Goal: Information Seeking & Learning: Learn about a topic

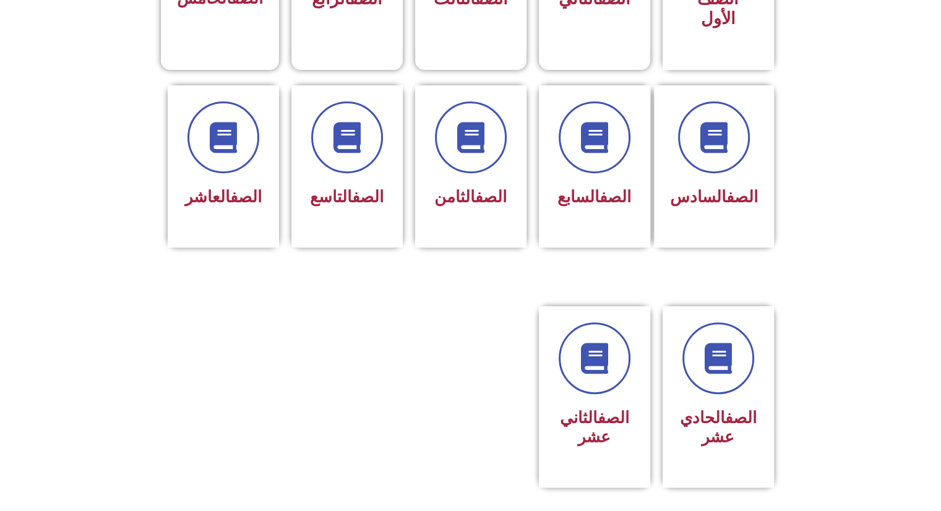
scroll to position [468, 0]
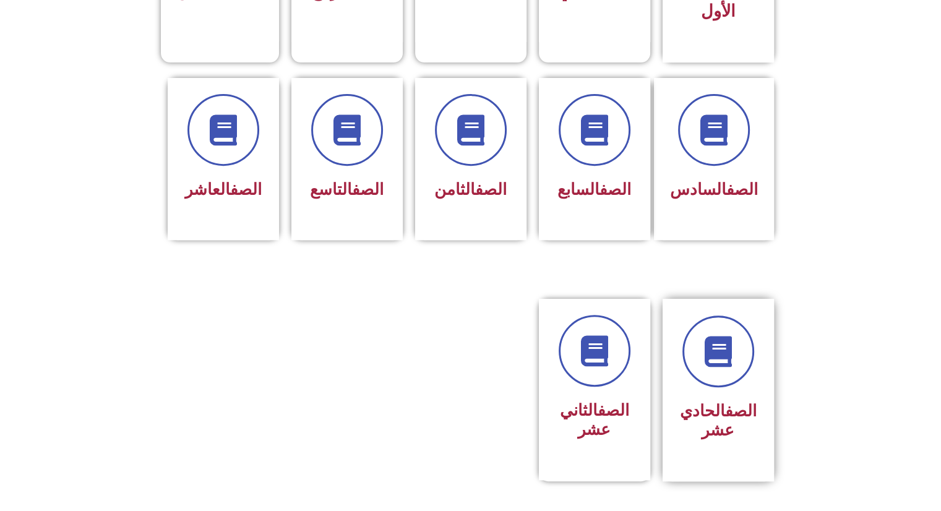
click at [714, 413] on h3 "الصف الحادي عشر" at bounding box center [718, 420] width 78 height 38
click at [725, 401] on link "الصف" at bounding box center [741, 410] width 32 height 19
click at [731, 401] on link "الصف" at bounding box center [741, 410] width 32 height 19
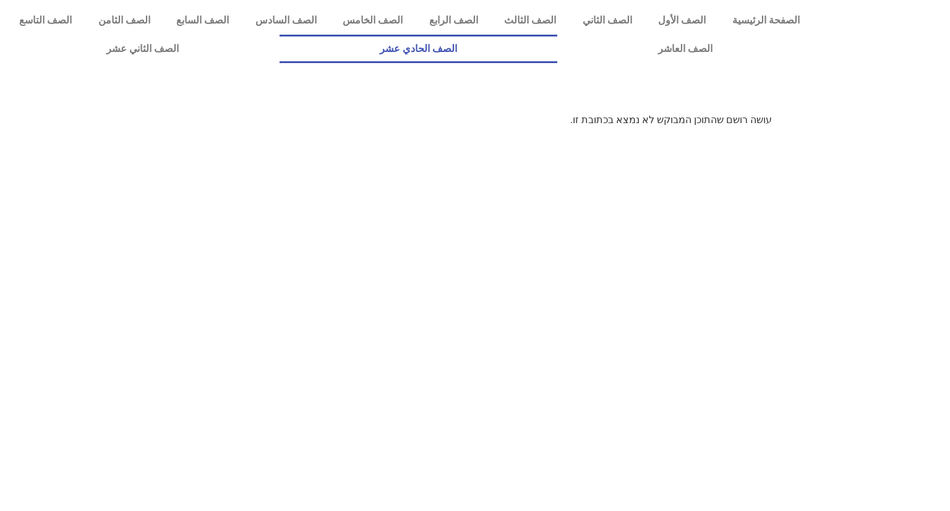
click at [558, 44] on link "الصف الحادي عشر" at bounding box center [419, 49] width 278 height 28
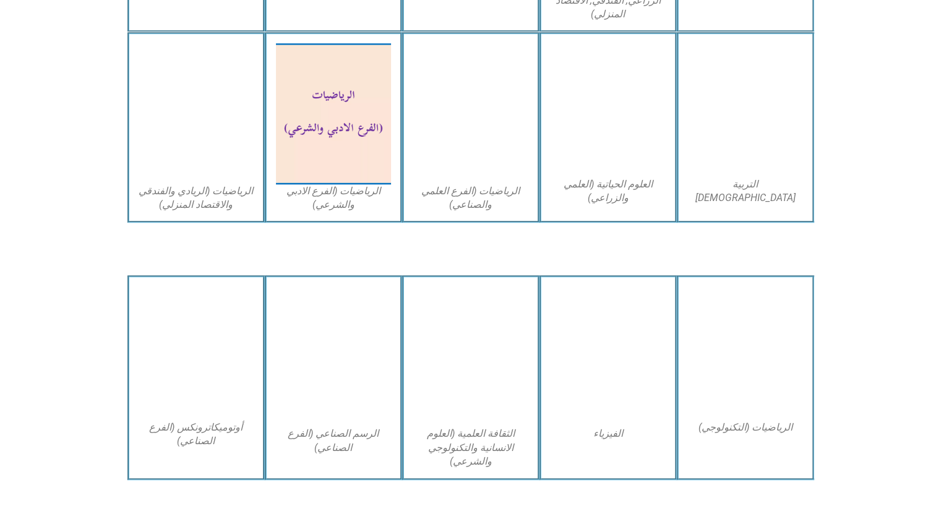
scroll to position [832, 0]
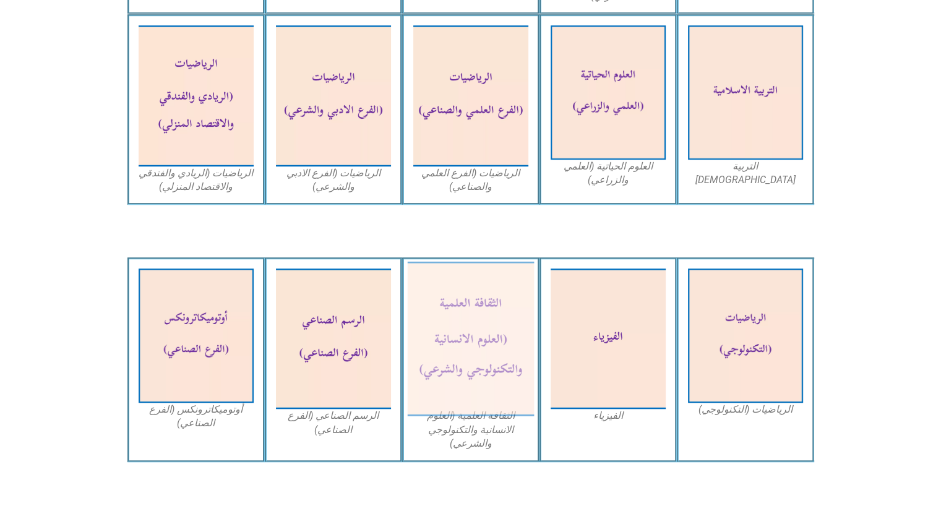
click at [459, 346] on img at bounding box center [470, 339] width 127 height 155
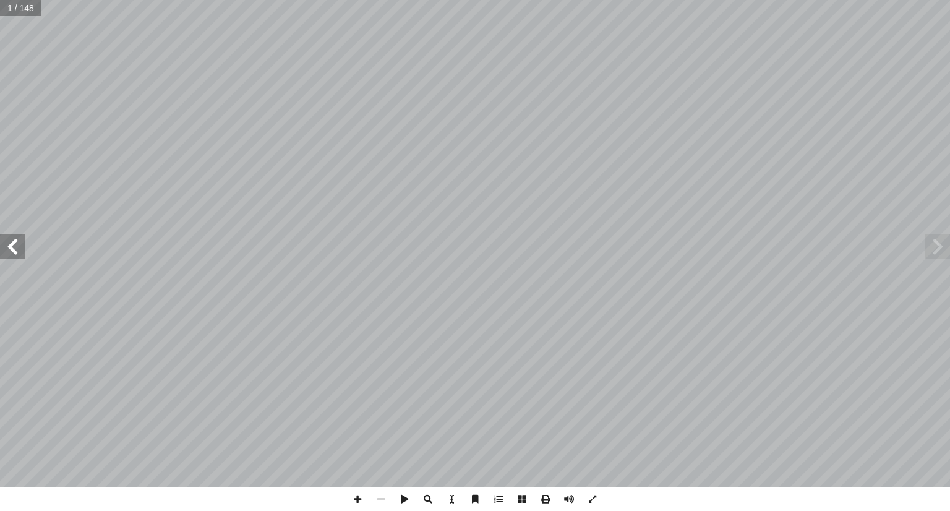
click at [22, 250] on span at bounding box center [12, 246] width 25 height 25
click at [10, 252] on span at bounding box center [12, 246] width 25 height 25
click at [7, 251] on span at bounding box center [12, 246] width 25 height 25
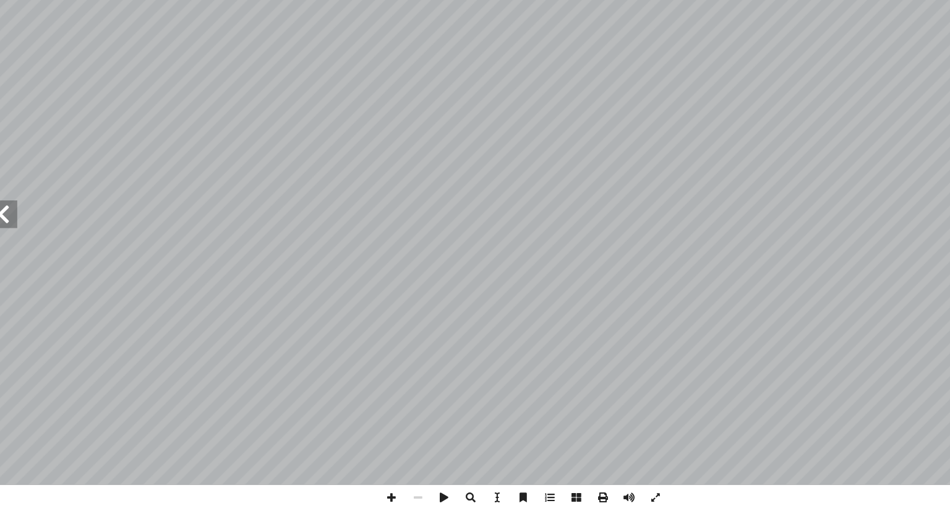
click at [11, 248] on span at bounding box center [12, 246] width 25 height 25
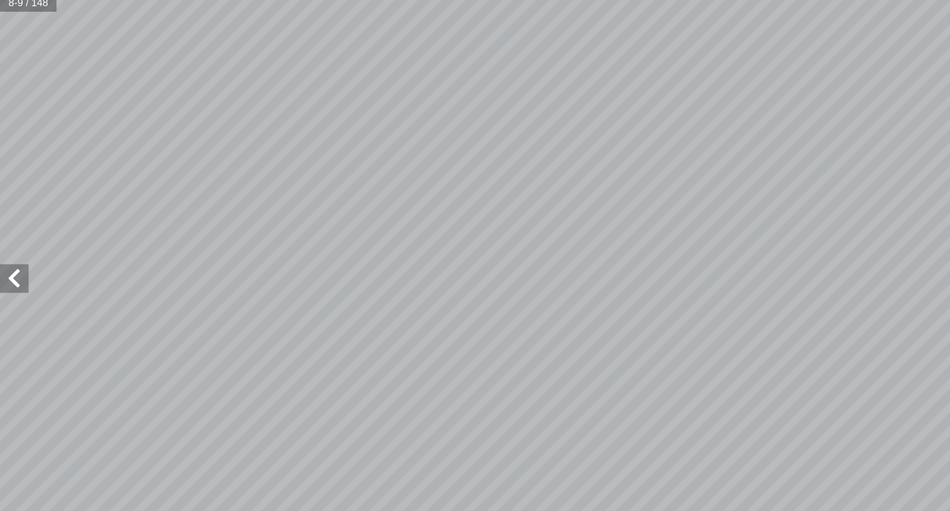
click at [14, 242] on span at bounding box center [12, 246] width 25 height 25
